Goal: Information Seeking & Learning: Learn about a topic

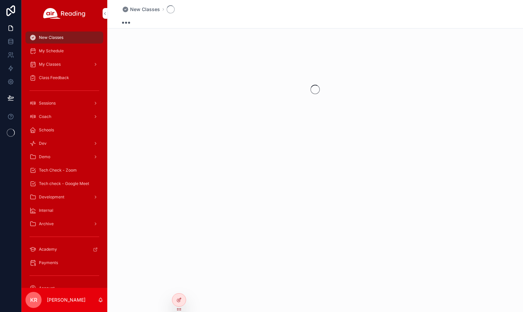
click at [68, 171] on span "Tech Check - Zoom" at bounding box center [58, 170] width 38 height 5
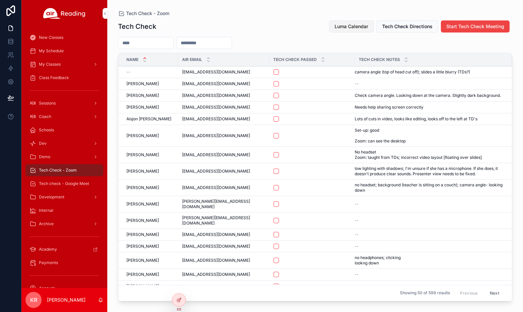
click at [351, 22] on button "Luma Calendar" at bounding box center [351, 26] width 45 height 12
click at [68, 185] on span "Tech check - Google Meet" at bounding box center [64, 183] width 50 height 5
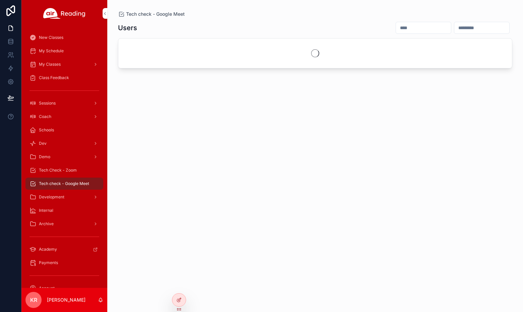
click at [396, 27] on input "scrollable content" at bounding box center [423, 27] width 55 height 9
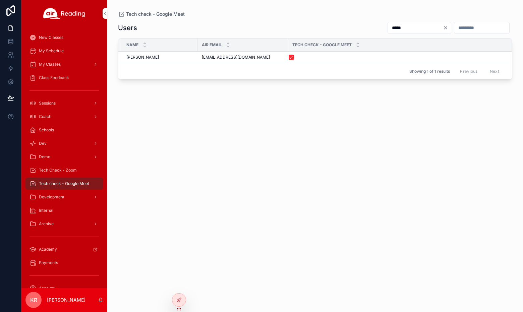
type input "*****"
drag, startPoint x: 255, startPoint y: 57, endPoint x: 201, endPoint y: 59, distance: 54.3
click at [201, 59] on td "[EMAIL_ADDRESS][DOMAIN_NAME] [EMAIL_ADDRESS][DOMAIN_NAME]" at bounding box center [243, 58] width 90 height 12
copy span "[EMAIL_ADDRESS][DOMAIN_NAME]"
click at [53, 170] on span "Tech Check - Zoom" at bounding box center [58, 170] width 38 height 5
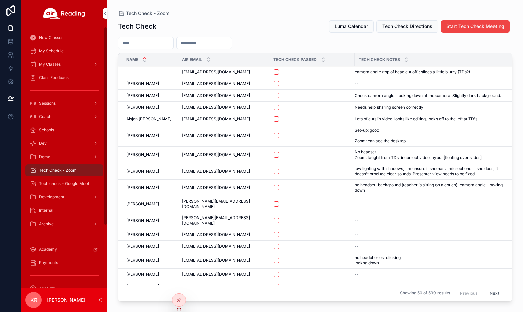
click at [220, 44] on input "scrollable content" at bounding box center [204, 42] width 55 height 9
paste input "**********"
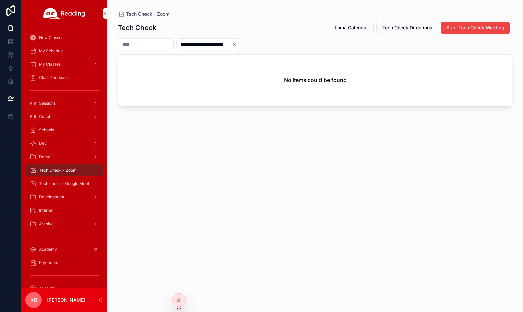
type input "**********"
click at [237, 44] on icon "Clear" at bounding box center [234, 44] width 5 height 5
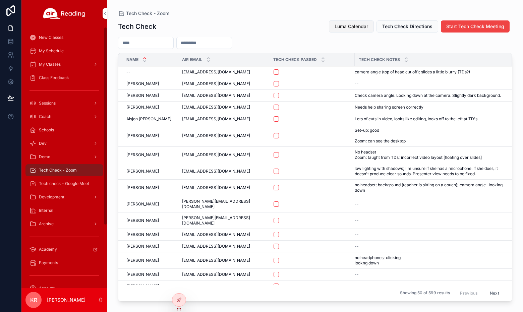
click at [371, 23] on button "Luma Calendar" at bounding box center [351, 26] width 45 height 12
click at [65, 53] on div "My Schedule" at bounding box center [64, 51] width 70 height 11
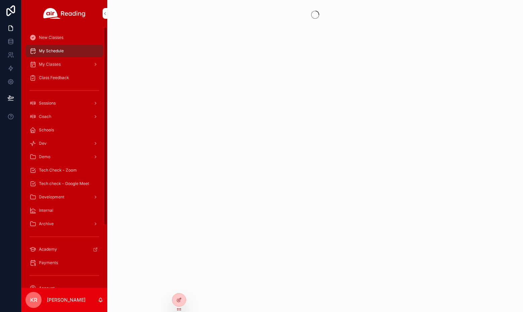
click at [0, 0] on icon at bounding box center [0, 0] width 0 height 0
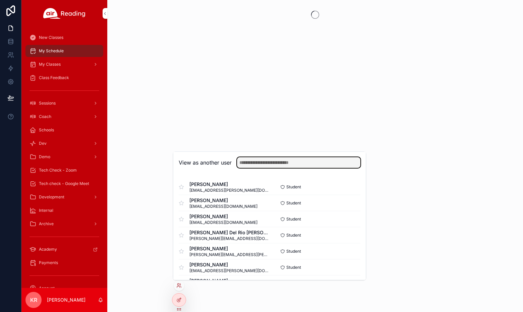
click at [268, 162] on input "text" at bounding box center [298, 162] width 123 height 11
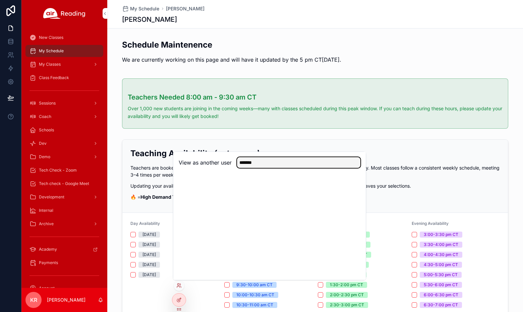
click at [266, 165] on input "*******" at bounding box center [298, 162] width 123 height 11
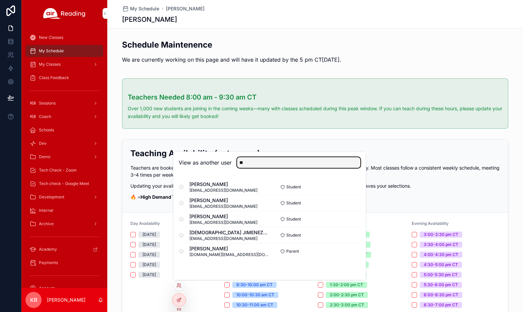
type input "*"
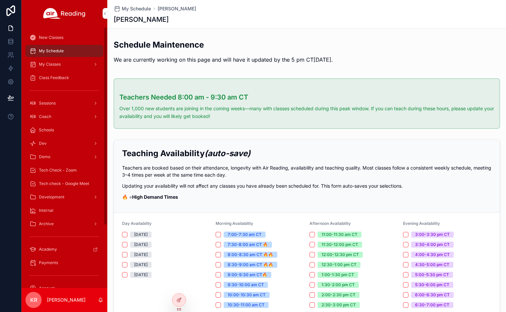
click at [71, 183] on span "Tech check - Google Meet" at bounding box center [64, 183] width 50 height 5
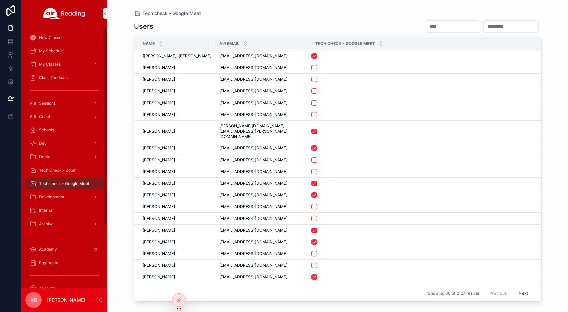
drag, startPoint x: 78, startPoint y: 172, endPoint x: 110, endPoint y: 165, distance: 33.0
click at [78, 172] on div "Tech Check - Zoom" at bounding box center [64, 170] width 70 height 11
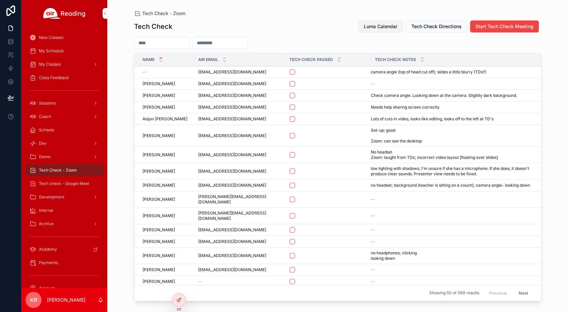
click at [377, 30] on button "Luma Calendar" at bounding box center [380, 26] width 45 height 12
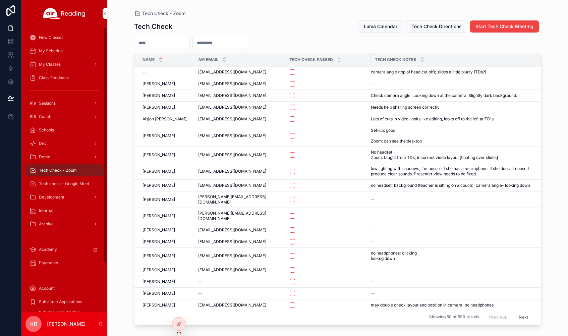
click at [56, 53] on span "My Schedule" at bounding box center [51, 50] width 25 height 5
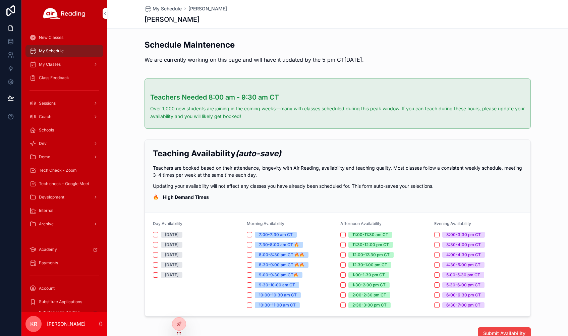
click at [0, 0] on icon at bounding box center [0, 0] width 0 height 0
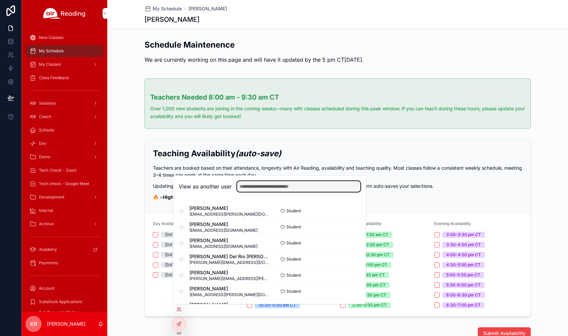
click at [289, 186] on input "text" at bounding box center [298, 186] width 123 height 11
type input "*****"
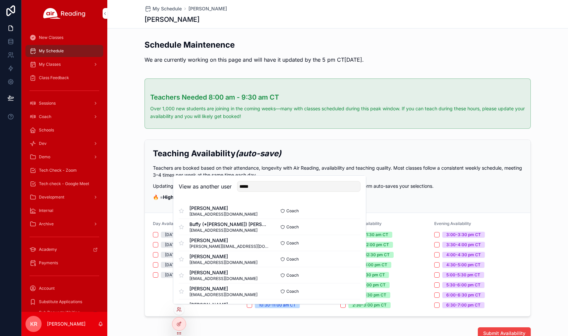
click at [0, 0] on button "Select" at bounding box center [0, 0] width 0 height 0
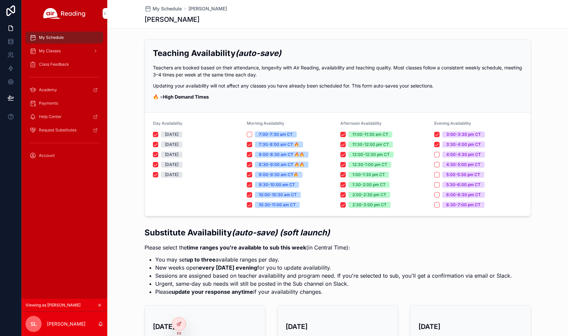
click at [66, 52] on div "My Classes" at bounding box center [64, 51] width 70 height 11
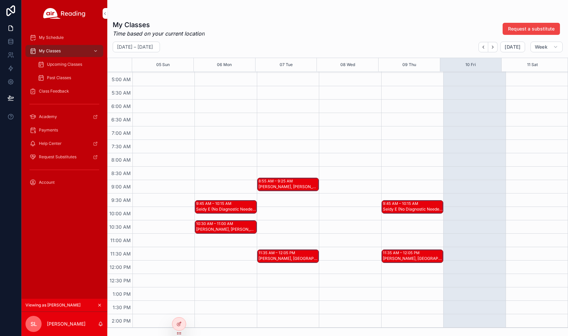
scroll to position [101, 0]
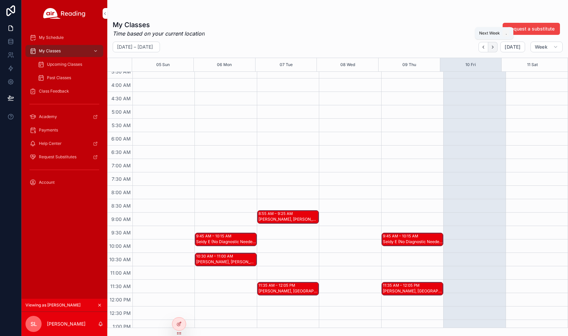
click at [495, 46] on icon "Next" at bounding box center [492, 47] width 5 height 5
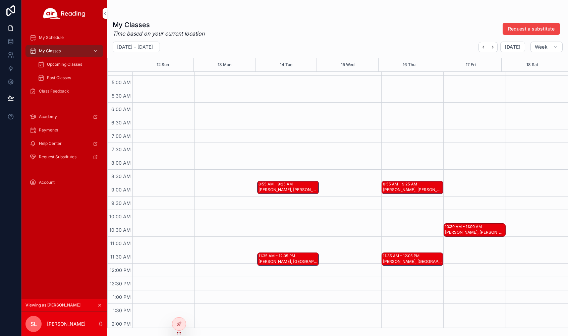
scroll to position [168, 0]
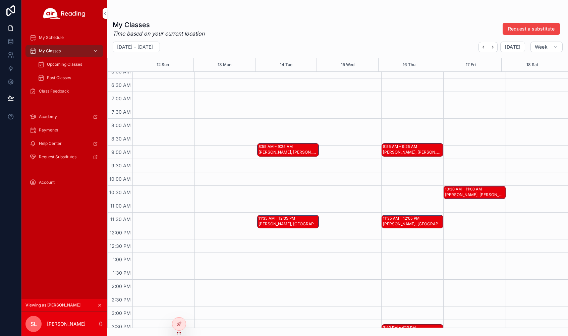
click at [300, 153] on div "Phoebe V, Angelle B, Kaysi J" at bounding box center [288, 151] width 60 height 5
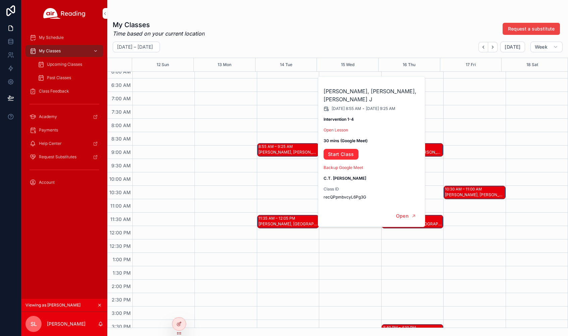
click at [287, 221] on div "Starr J, Malaysia F" at bounding box center [288, 224] width 60 height 6
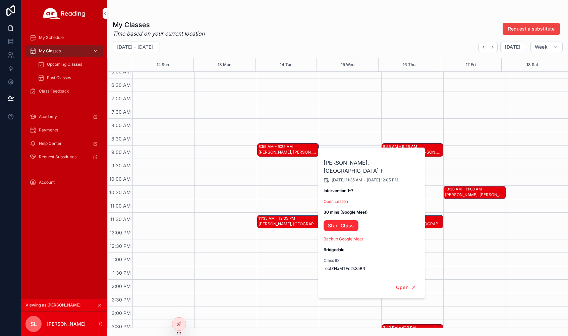
drag, startPoint x: 435, startPoint y: 123, endPoint x: 429, endPoint y: 133, distance: 11.4
click at [436, 123] on div "8:55 AM – 9:25 AM Phoebe V, Angelle B, Kaysi J 11:35 AM – 12:05 PM Starr J, Mal…" at bounding box center [412, 225] width 62 height 643
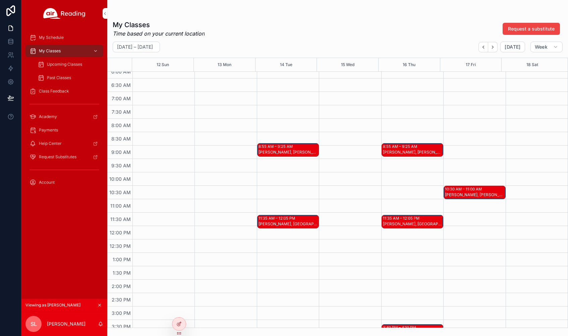
click at [418, 152] on div "Phoebe V, Angelle B, Kaysi J" at bounding box center [413, 151] width 60 height 5
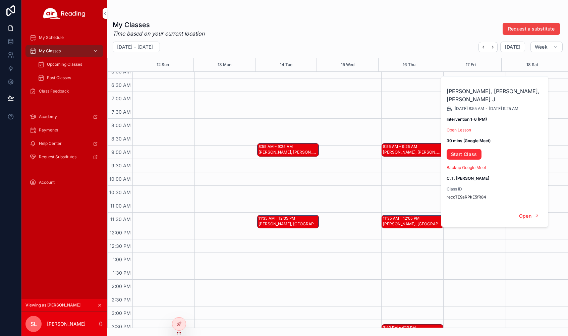
click at [405, 219] on div "11:35 AM – 12:05 PM" at bounding box center [402, 217] width 38 height 5
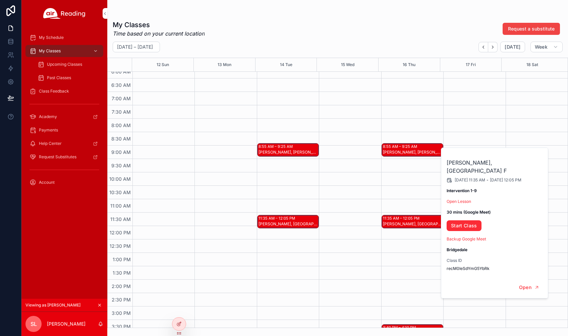
click at [396, 200] on div "8:55 AM – 9:25 AM Phoebe V, Angelle B, Kaysi J 11:35 AM – 12:05 PM Starr J, Mal…" at bounding box center [412, 225] width 62 height 643
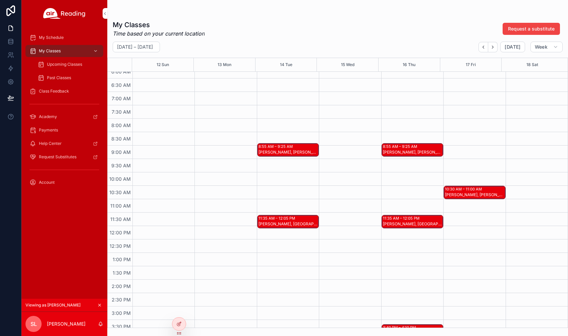
click at [470, 191] on div "10:30 AM – 11:00 AM" at bounding box center [464, 188] width 39 height 5
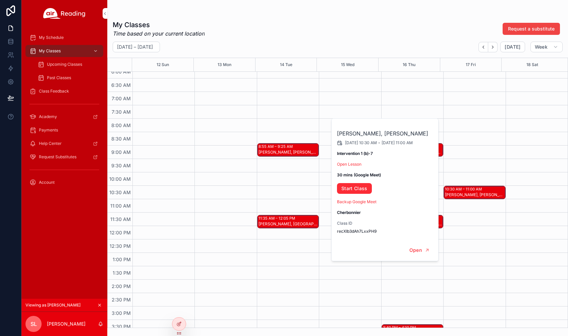
click at [472, 165] on div "10:30 AM – 11:00 AM Jayquan S, Angel W" at bounding box center [474, 225] width 62 height 643
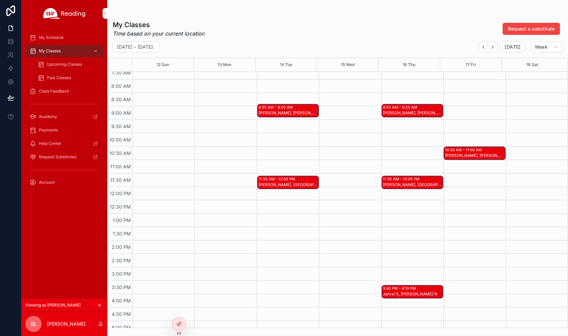
scroll to position [268, 0]
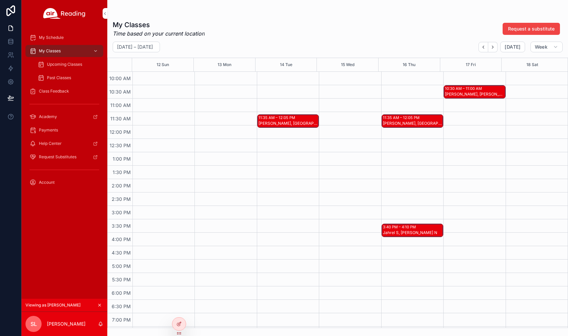
click at [414, 229] on div "3:40 PM – 4:10 PM" at bounding box center [400, 226] width 35 height 5
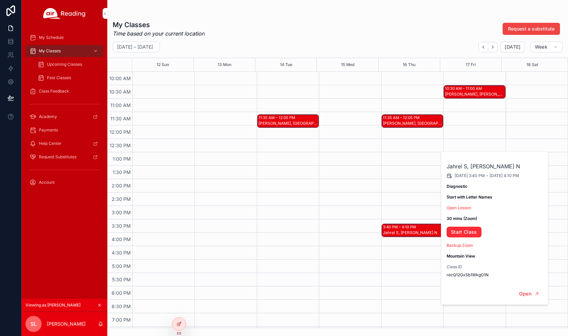
click at [406, 197] on div "8:55 AM – 9:25 AM Phoebe V, Angelle B, Kaysi J 11:35 AM – 12:05 PM Starr J, Mal…" at bounding box center [412, 125] width 62 height 643
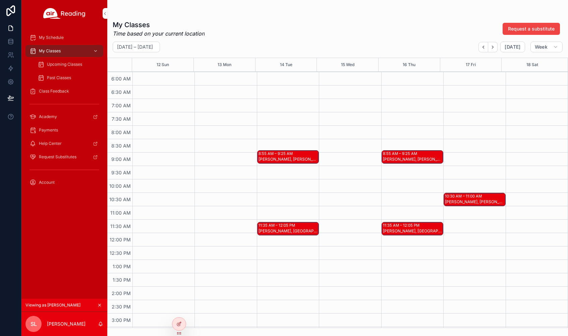
scroll to position [134, 0]
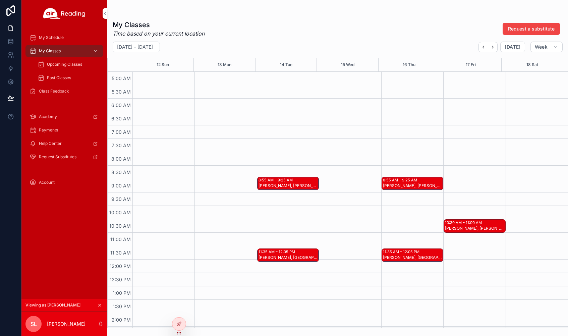
click at [101, 304] on icon "scrollable content" at bounding box center [99, 305] width 5 height 5
